Goal: Find specific page/section: Find specific page/section

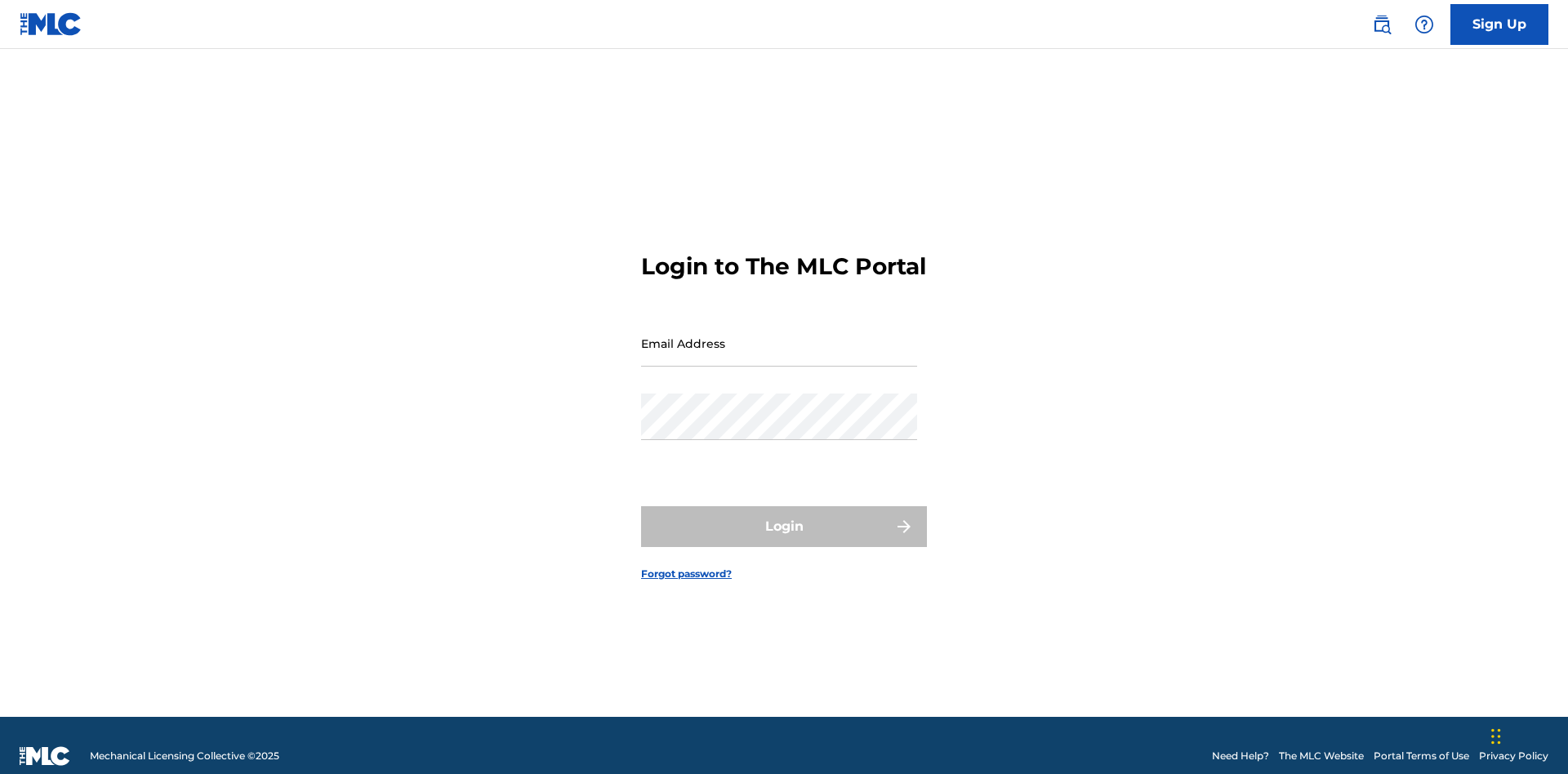
scroll to position [22, 0]
click at [779, 335] on input "Email Address" at bounding box center [779, 344] width 276 height 47
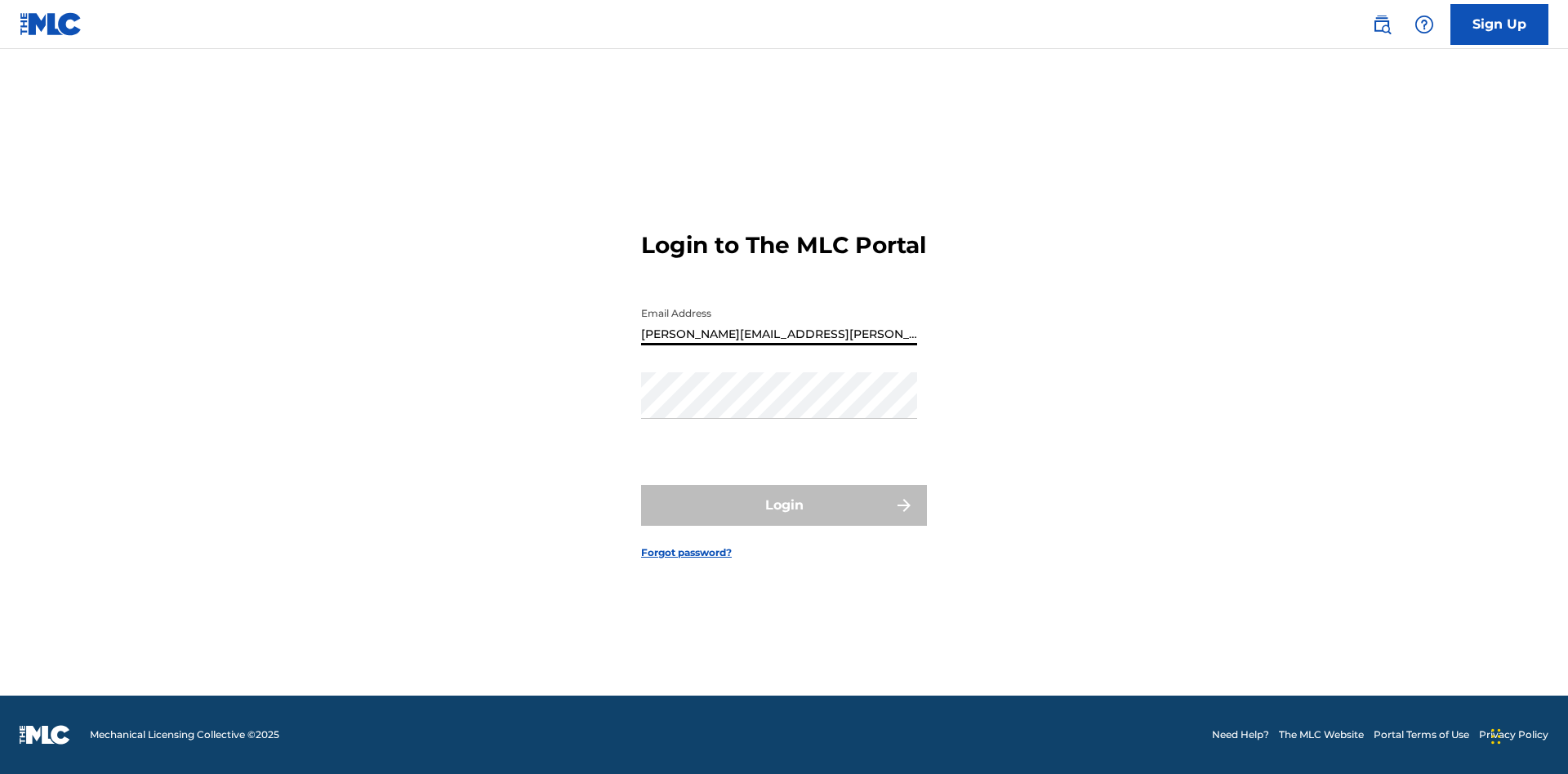
type input "Krystal.Ribble@themlc.com"
click at [784, 519] on button "Login" at bounding box center [783, 505] width 285 height 41
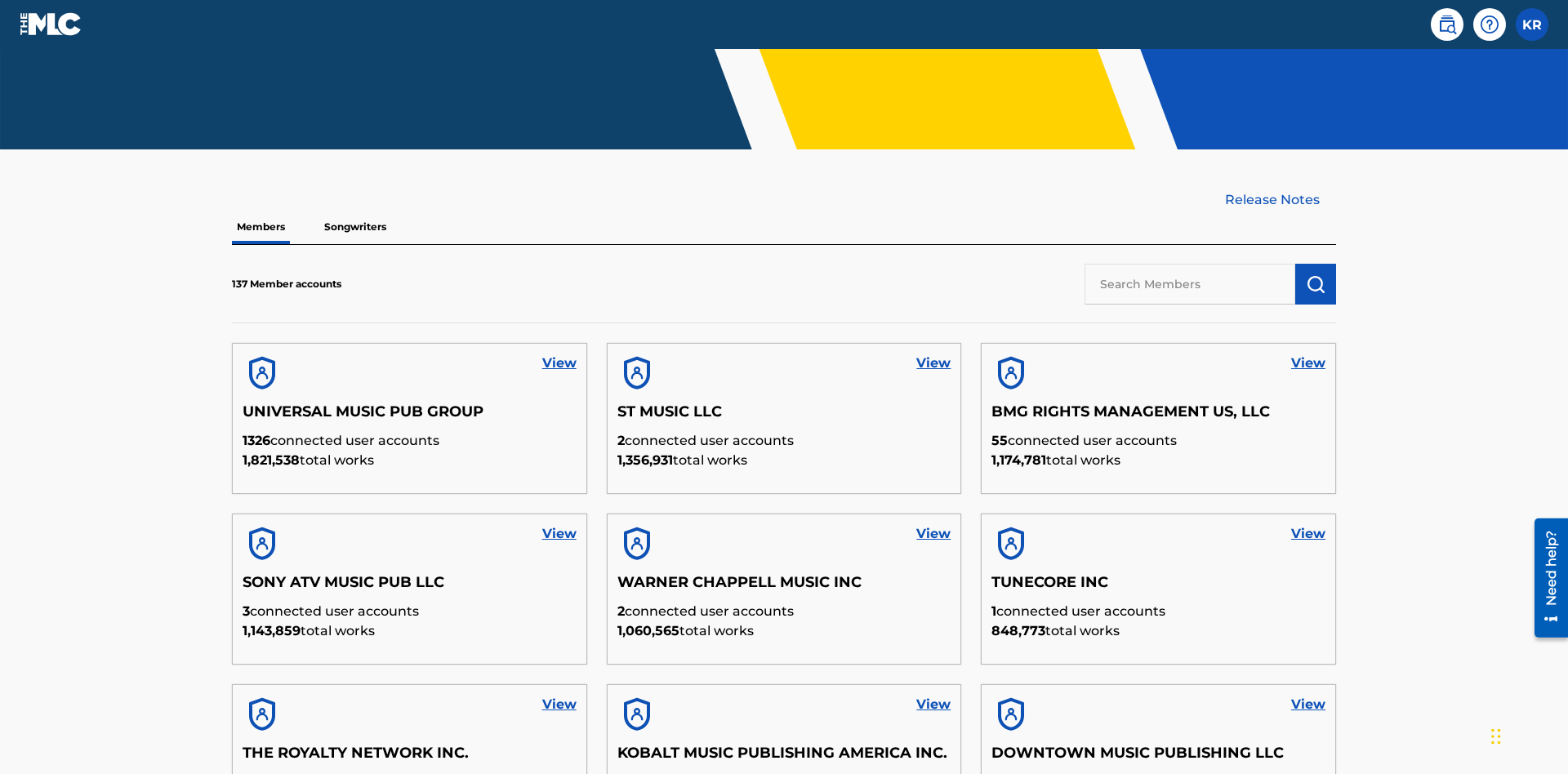
click at [1190, 264] on input "text" at bounding box center [1189, 284] width 211 height 41
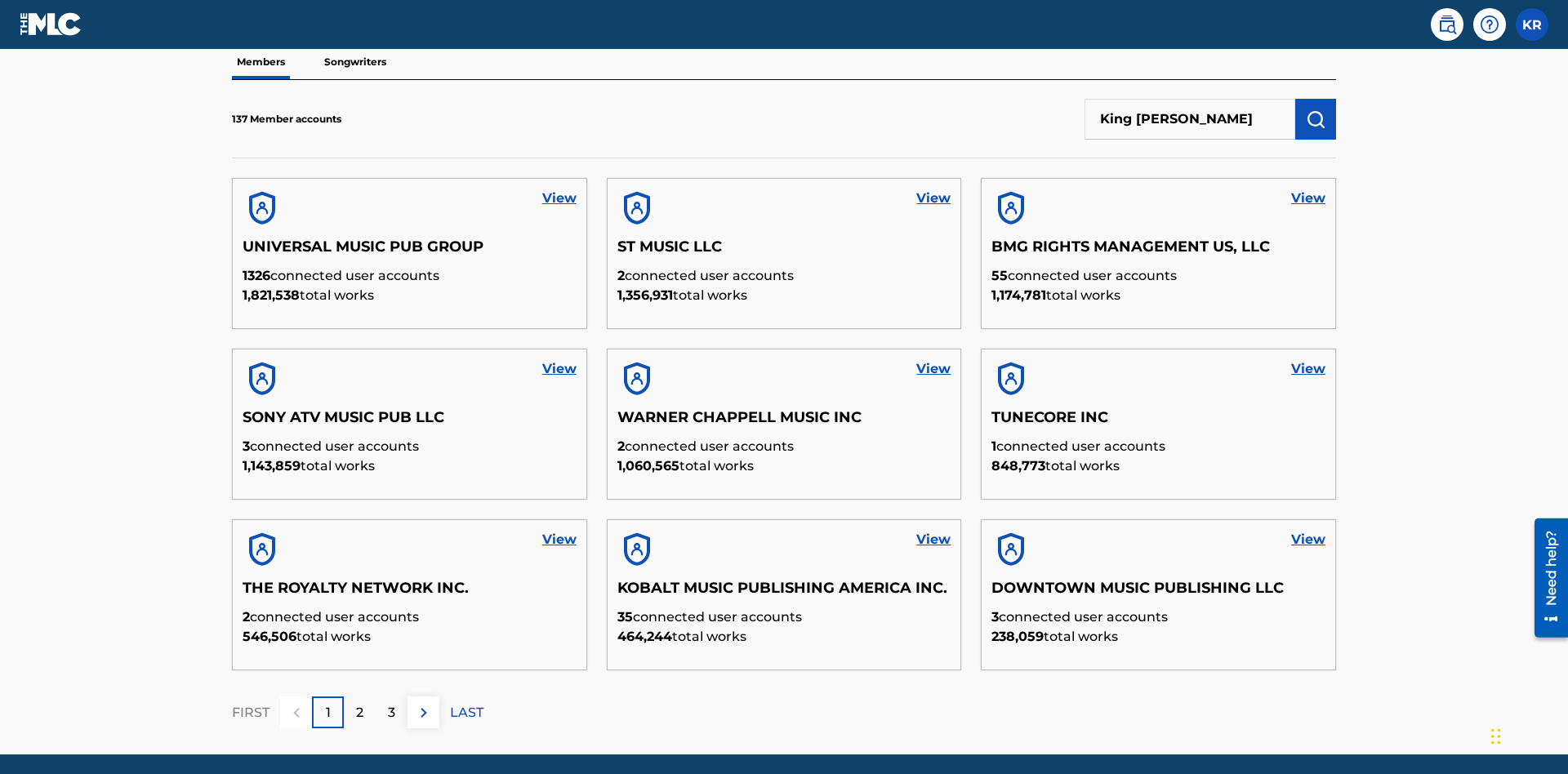
type input "King McTesterson"
click at [1316, 110] on img "submit" at bounding box center [1316, 120] width 20 height 20
